Goal: Find specific page/section: Find specific page/section

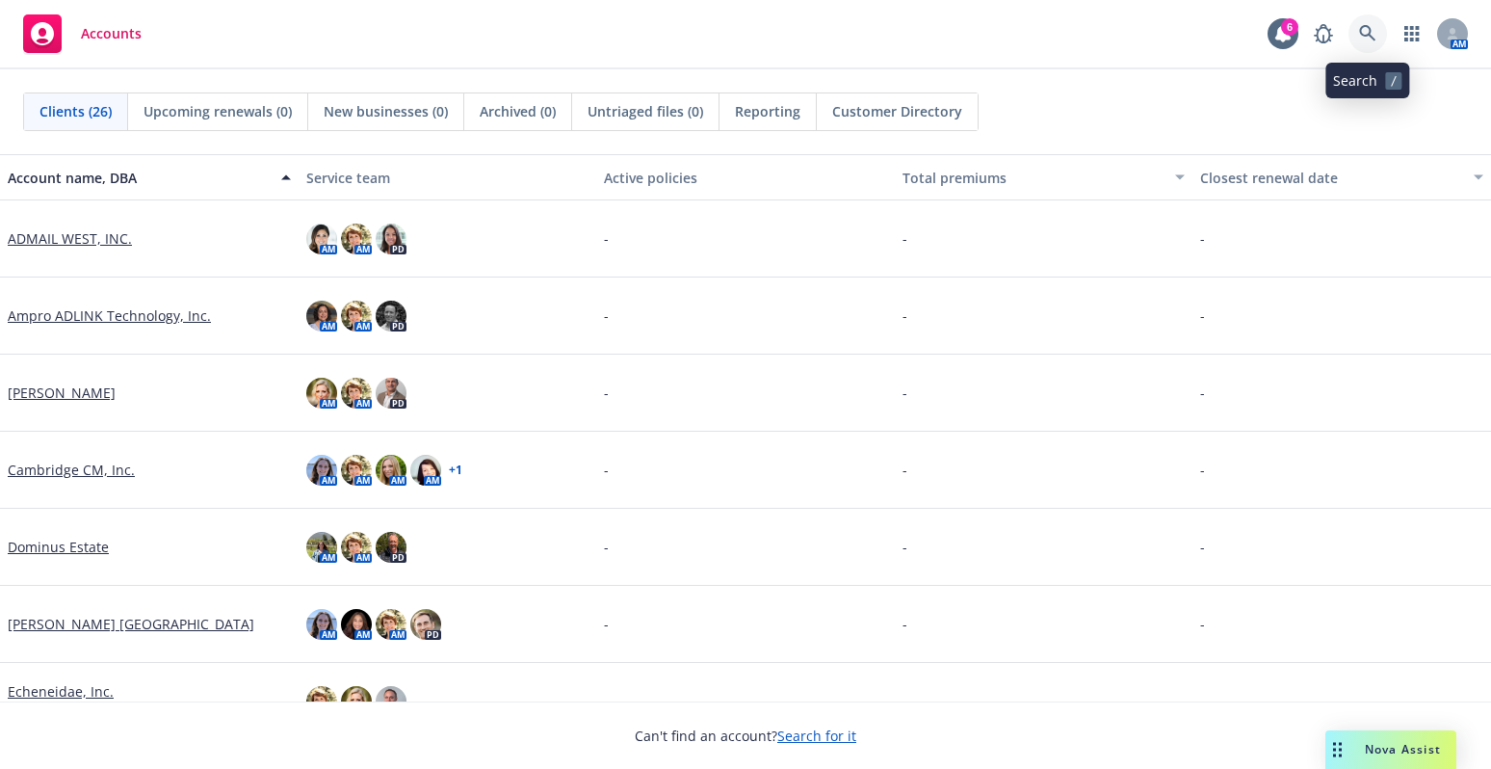
click at [1363, 35] on icon at bounding box center [1367, 33] width 16 height 16
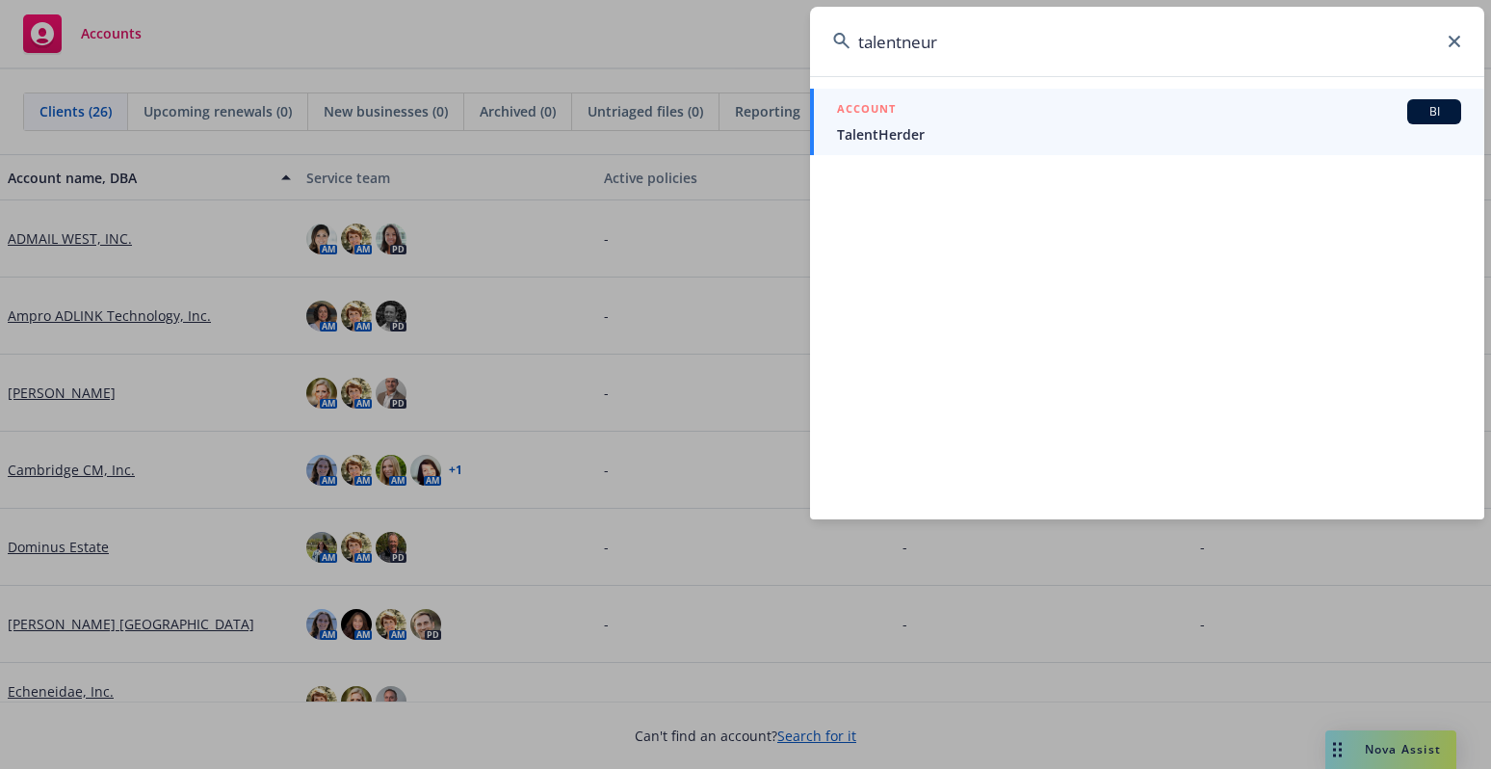
type input "talentneur"
click at [1450, 40] on icon at bounding box center [1455, 42] width 12 height 12
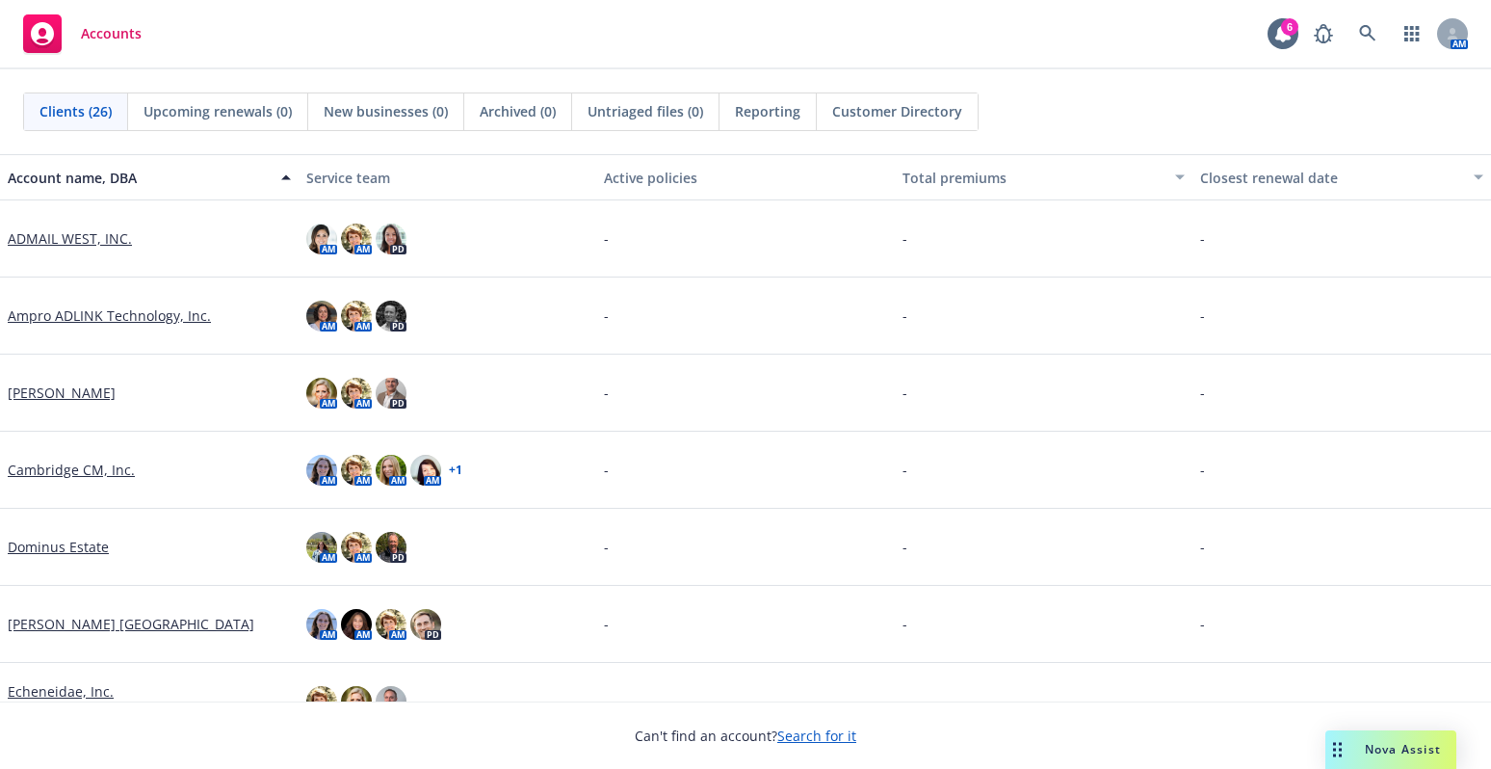
click at [72, 237] on link "ADMAIL WEST, INC." at bounding box center [70, 238] width 124 height 20
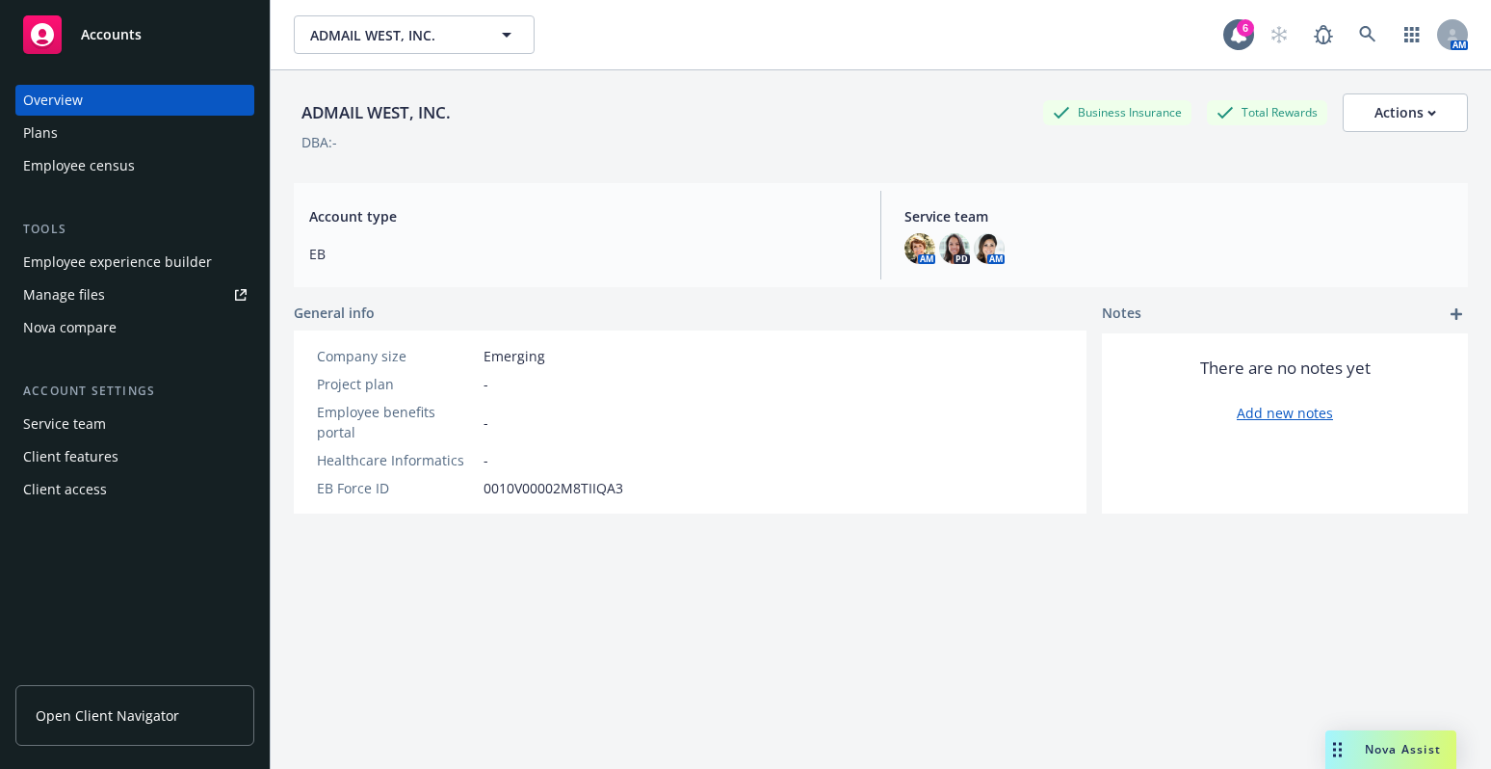
click at [131, 720] on span "Open Client Navigator" at bounding box center [108, 715] width 144 height 20
